Goal: Task Accomplishment & Management: Manage account settings

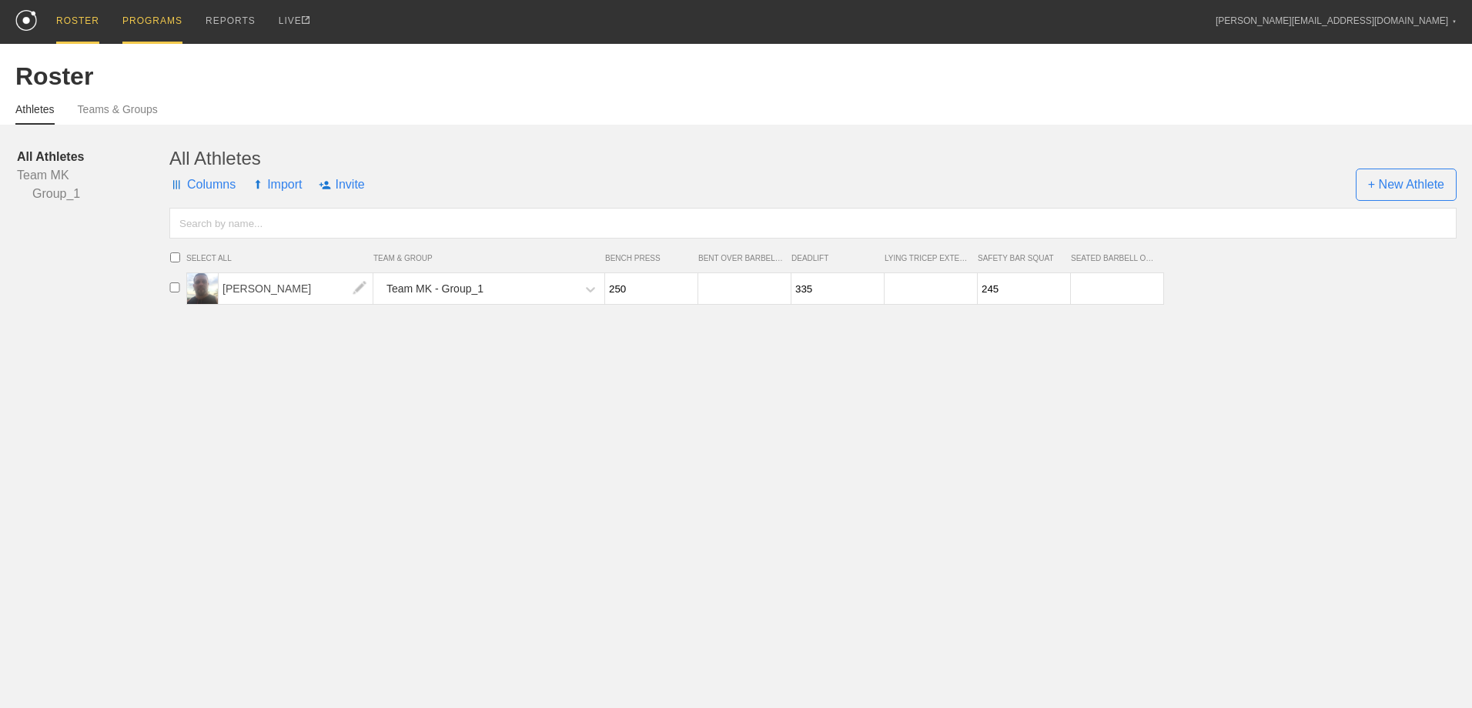
click at [134, 19] on div "PROGRAMS" at bounding box center [152, 22] width 60 height 44
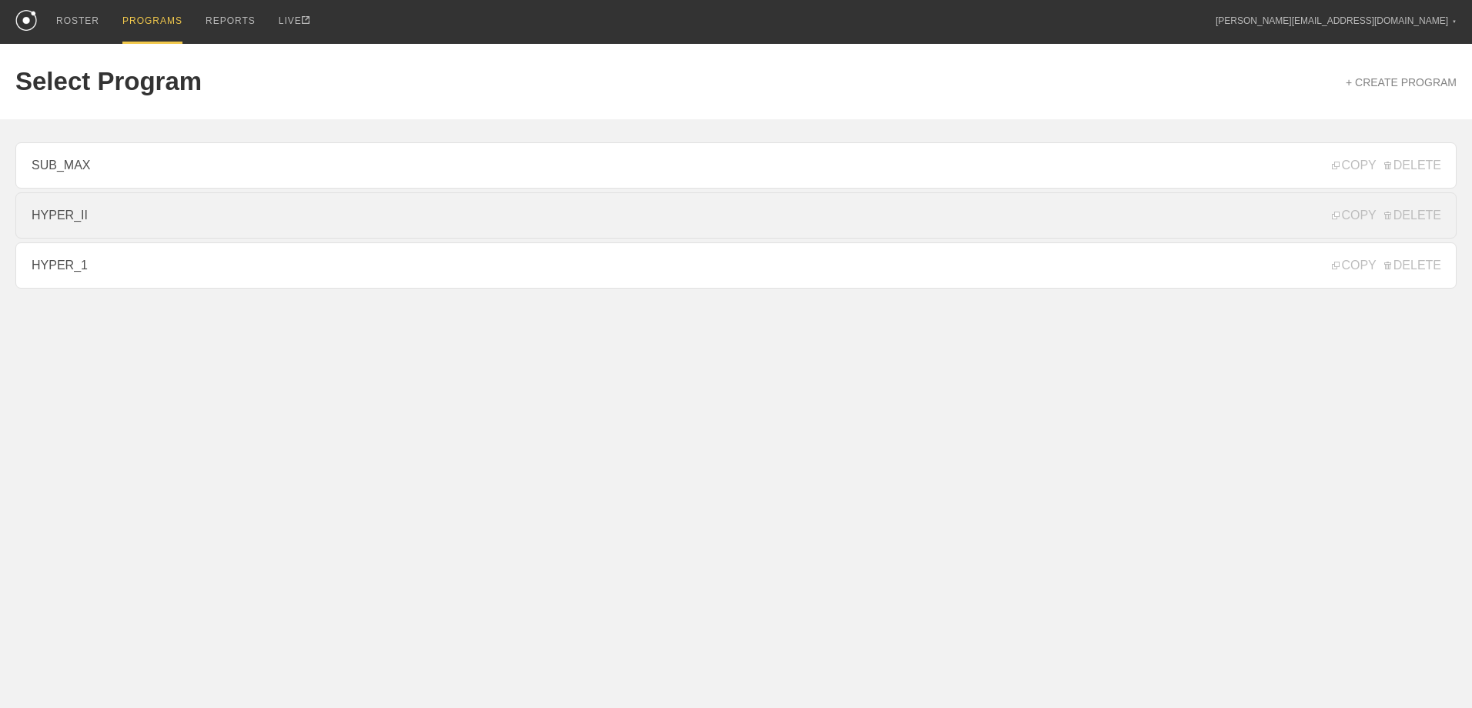
click at [110, 212] on link "HYPER_II" at bounding box center [735, 215] width 1441 height 46
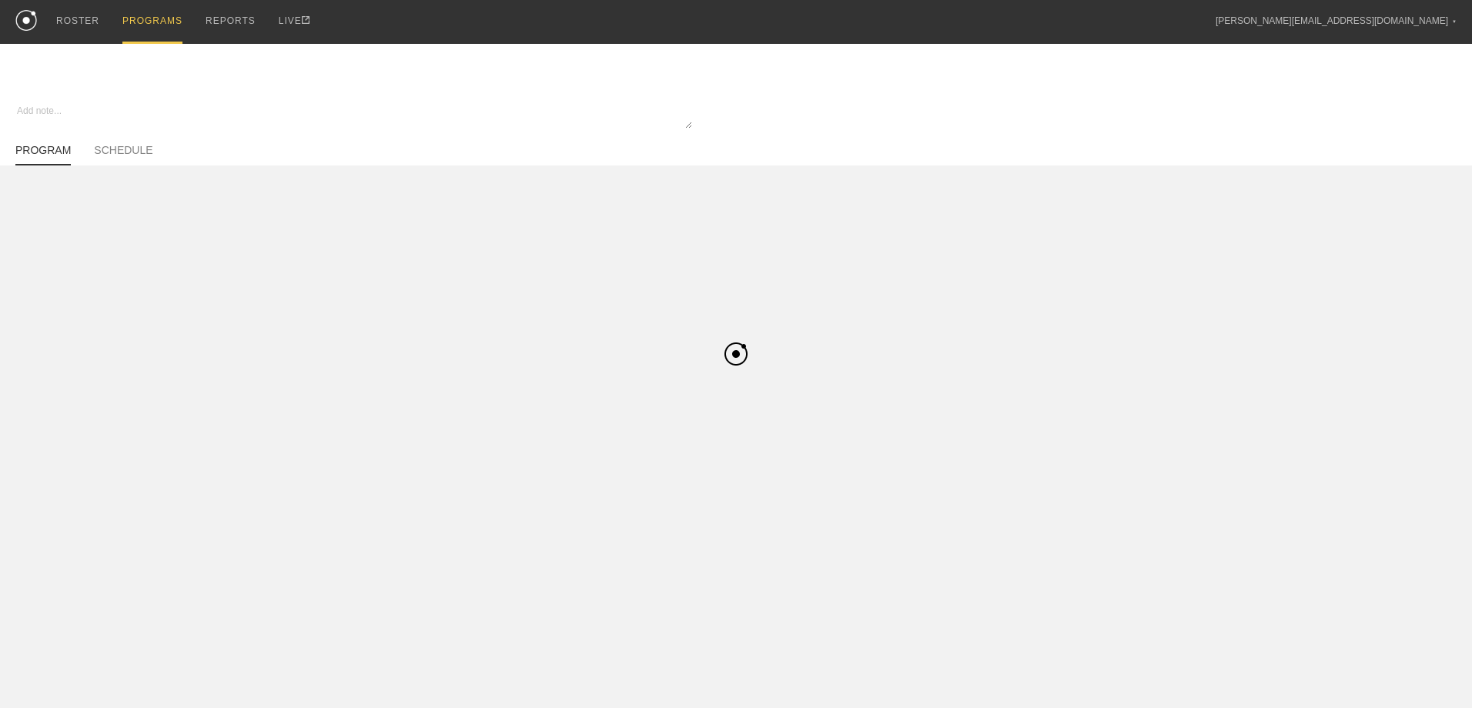
type textarea "x"
type input "HYPER_II"
type textarea "Hypertrophy II - 4 Week Progression (1-0-0, 2-0-0)"
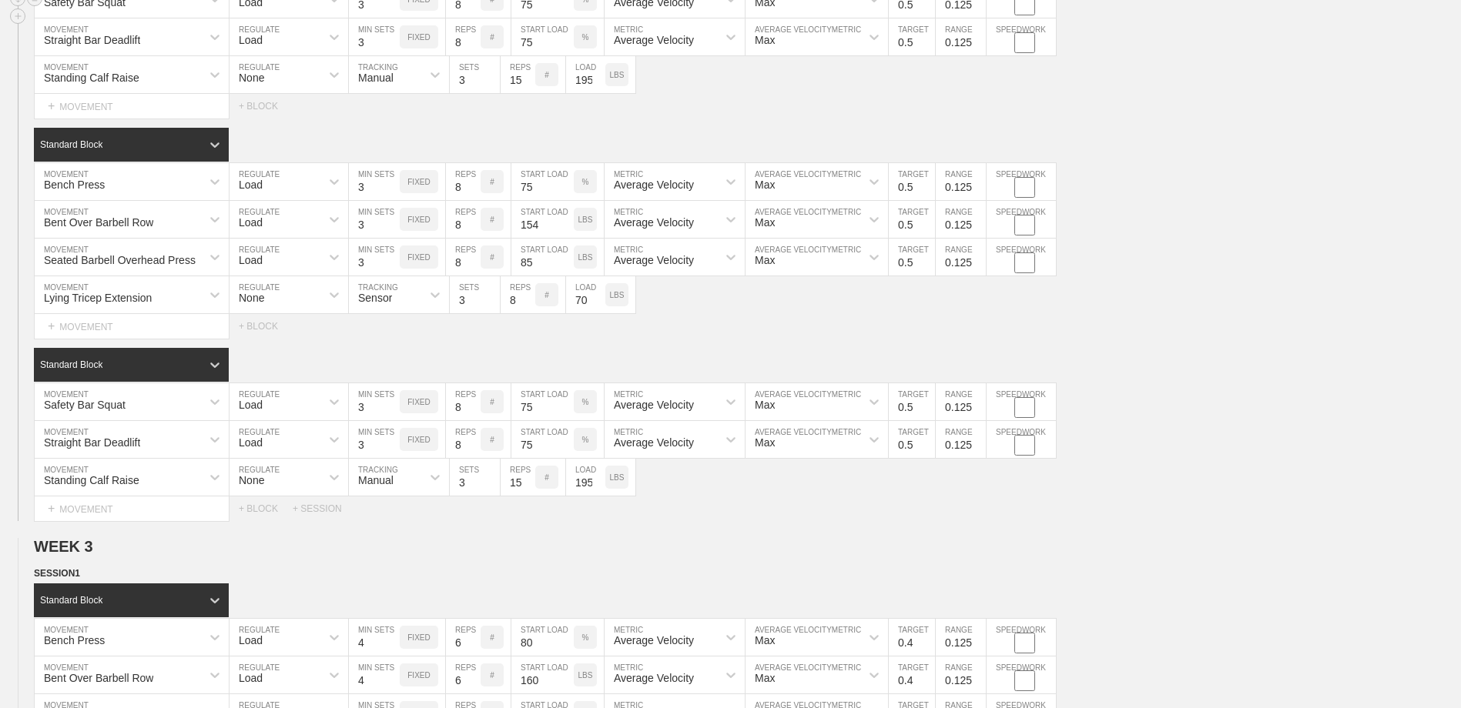
scroll to position [1463, 0]
